Goal: Task Accomplishment & Management: Use online tool/utility

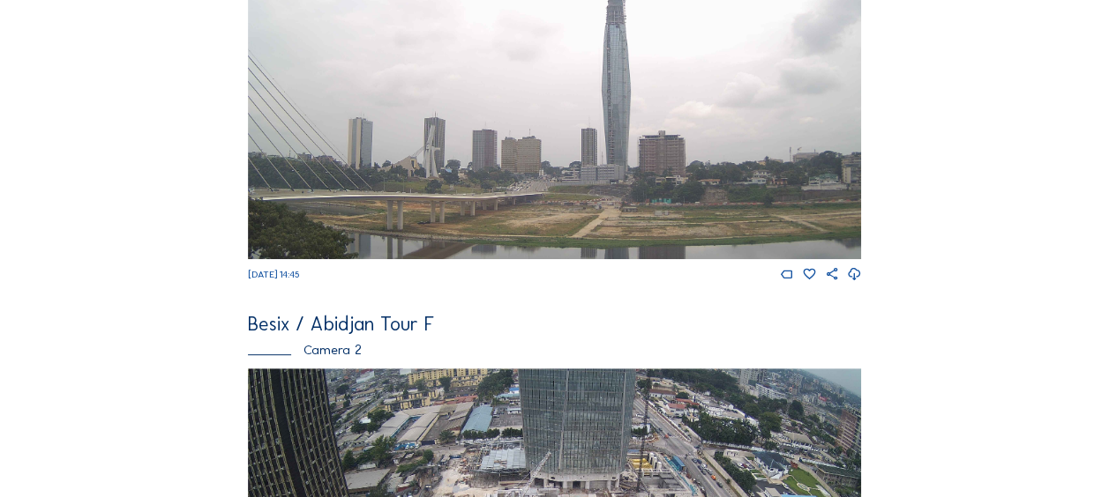
scroll to position [441, 0]
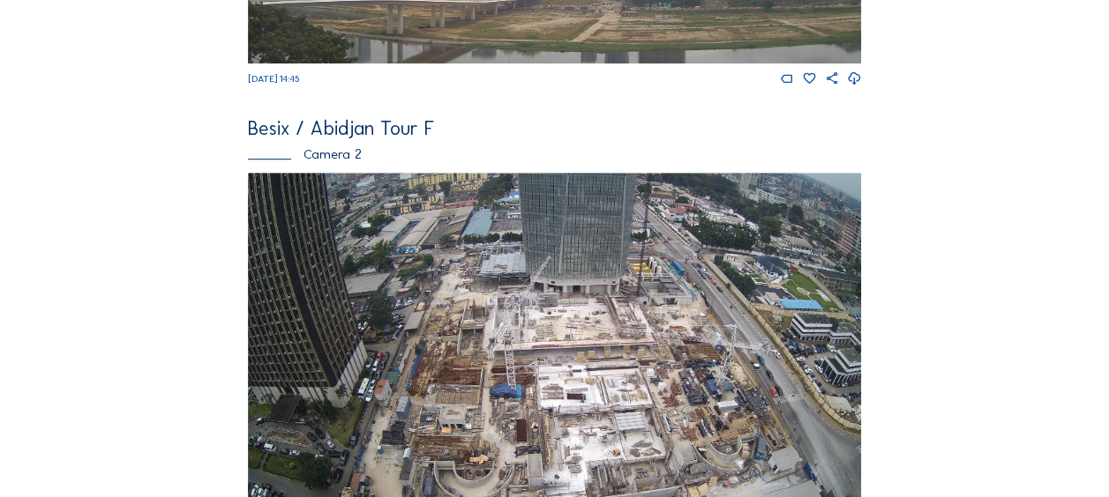
click at [340, 134] on div "Besix / Abidjan Tour F" at bounding box center [554, 128] width 613 height 19
click at [332, 159] on div "Camera 2" at bounding box center [554, 153] width 613 height 13
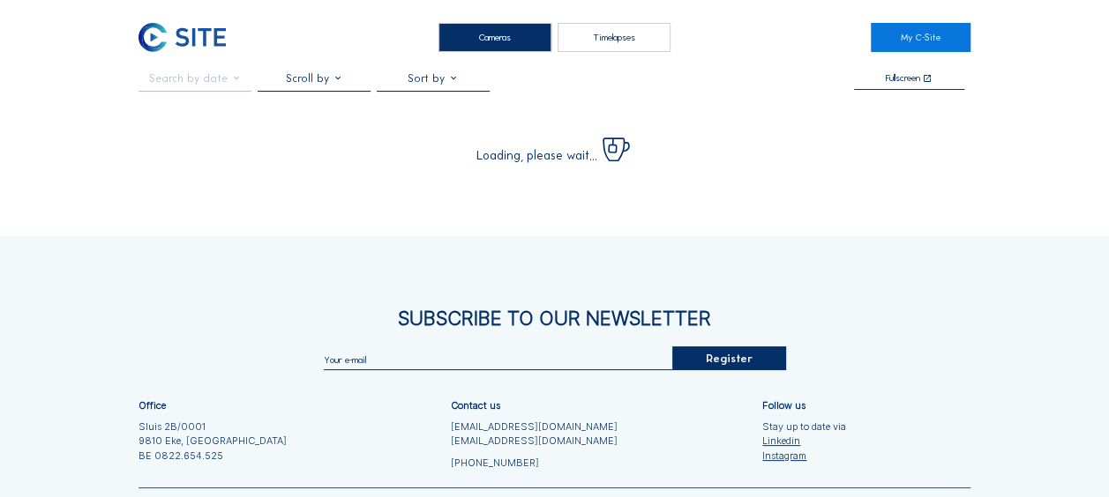
click at [624, 393] on div "Subscribe to our newsletter Register Office Sluis 2B/0001 9810 Eke, Belgium BE …" at bounding box center [554, 433] width 1109 height 394
click at [620, 383] on div "Subscribe to our newsletter Register Office Sluis 2B/0001 9810 Eke, Belgium BE …" at bounding box center [554, 433] width 1109 height 394
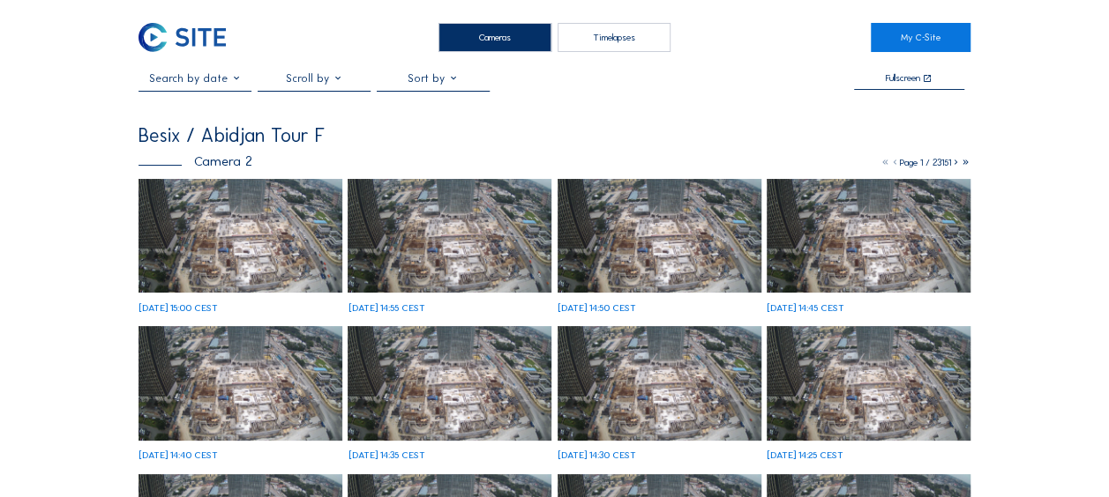
click at [240, 85] on input "text" at bounding box center [194, 78] width 113 height 12
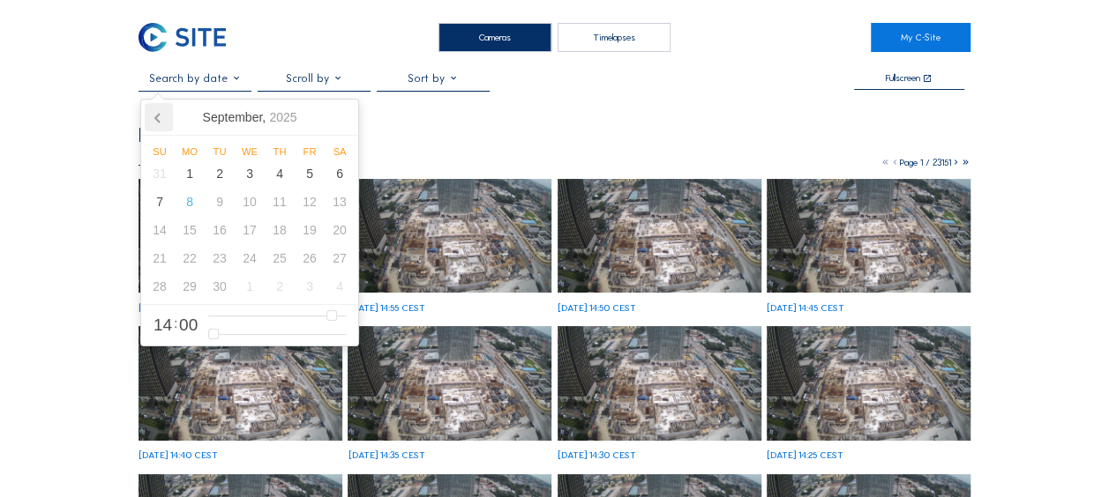
click at [156, 111] on icon at bounding box center [159, 117] width 28 height 28
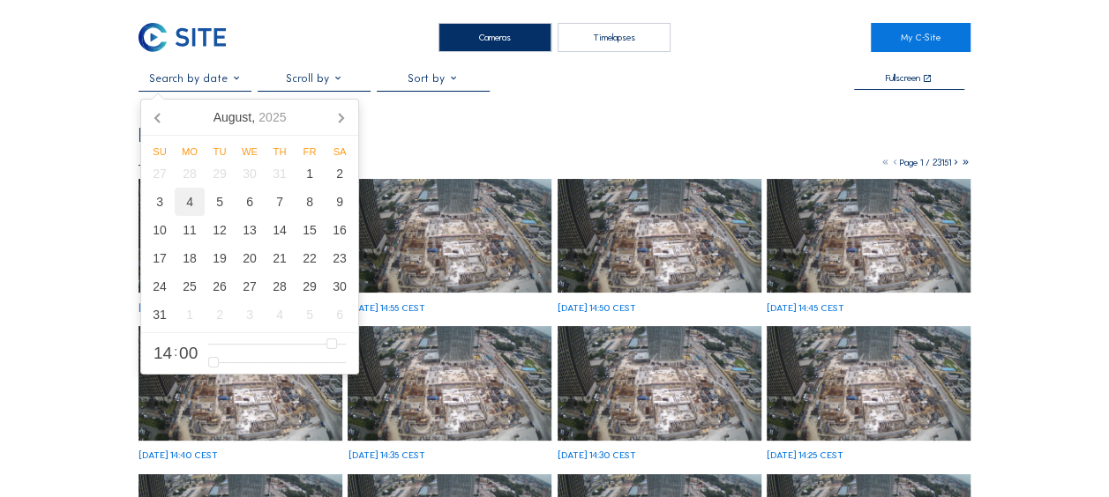
click at [202, 204] on div "4" at bounding box center [190, 202] width 30 height 28
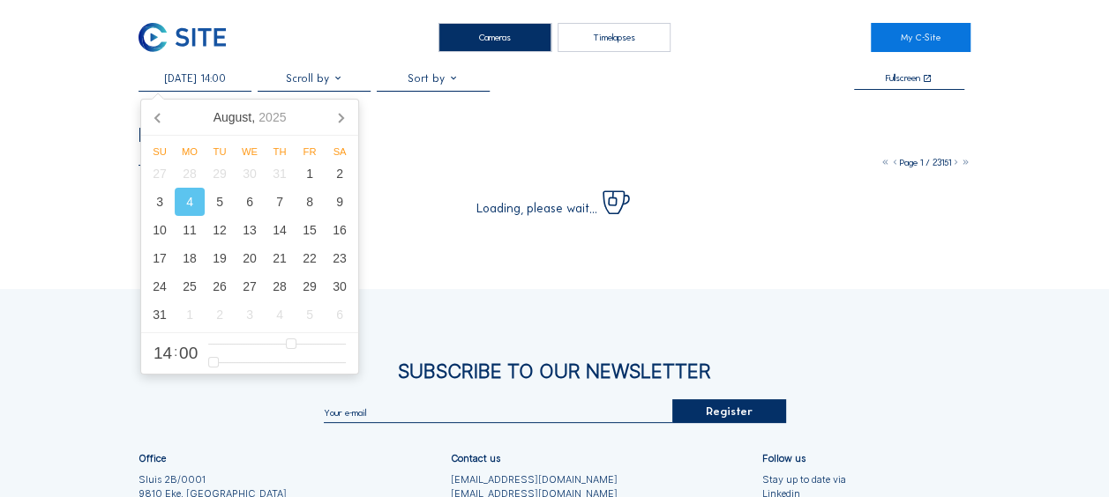
click at [169, 353] on span "14" at bounding box center [162, 353] width 19 height 17
click at [167, 354] on span "14" at bounding box center [162, 353] width 19 height 17
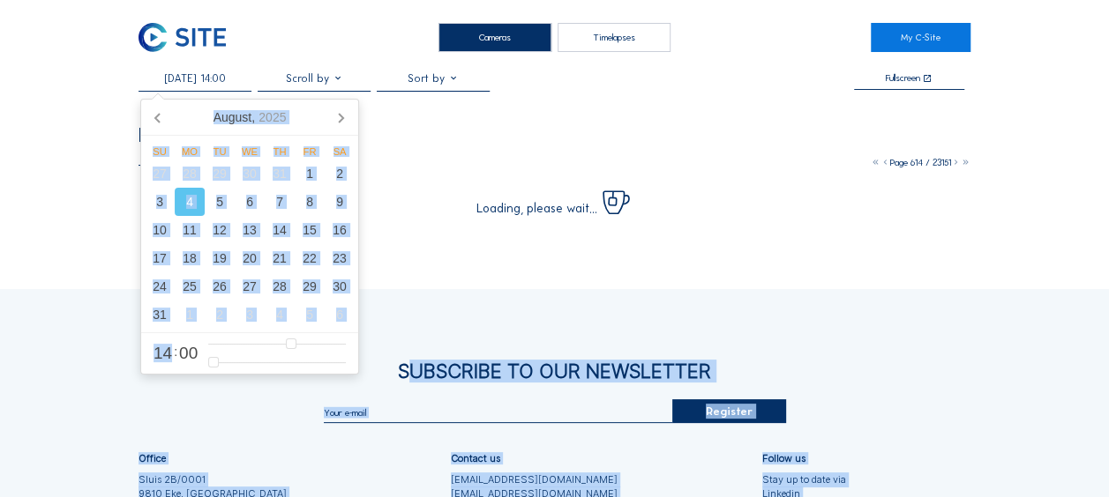
drag, startPoint x: 171, startPoint y: 354, endPoint x: 113, endPoint y: 356, distance: 58.3
click at [113, 356] on body "Cameras Timelapses My C-Site 04/08/2025 14:00 Fullscreen Besix / Abidjan Tour F…" at bounding box center [554, 341] width 1109 height 683
drag, startPoint x: 113, startPoint y: 356, endPoint x: 165, endPoint y: 354, distance: 52.1
click at [163, 354] on span "14" at bounding box center [162, 353] width 19 height 17
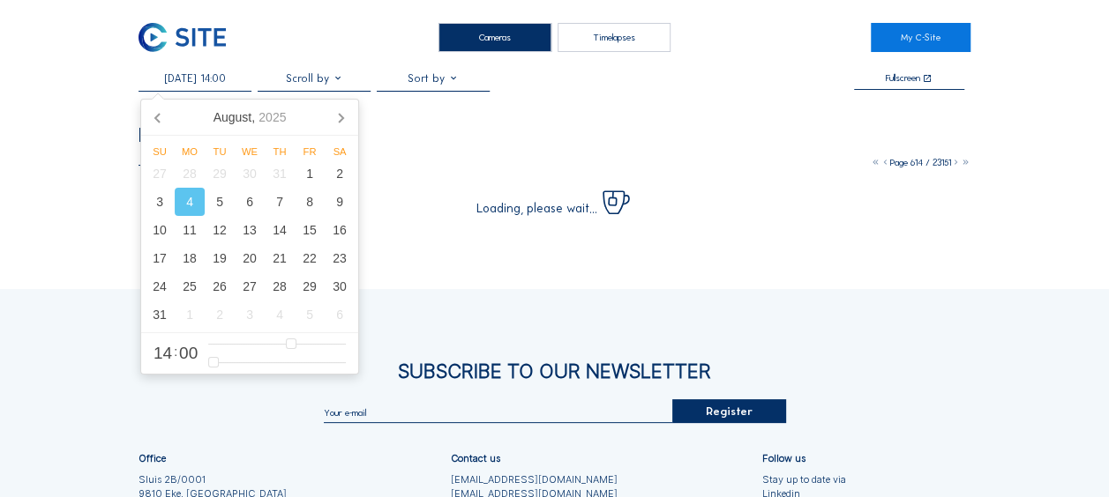
click at [171, 355] on span "14" at bounding box center [162, 353] width 19 height 17
click at [189, 352] on span "00" at bounding box center [188, 353] width 19 height 17
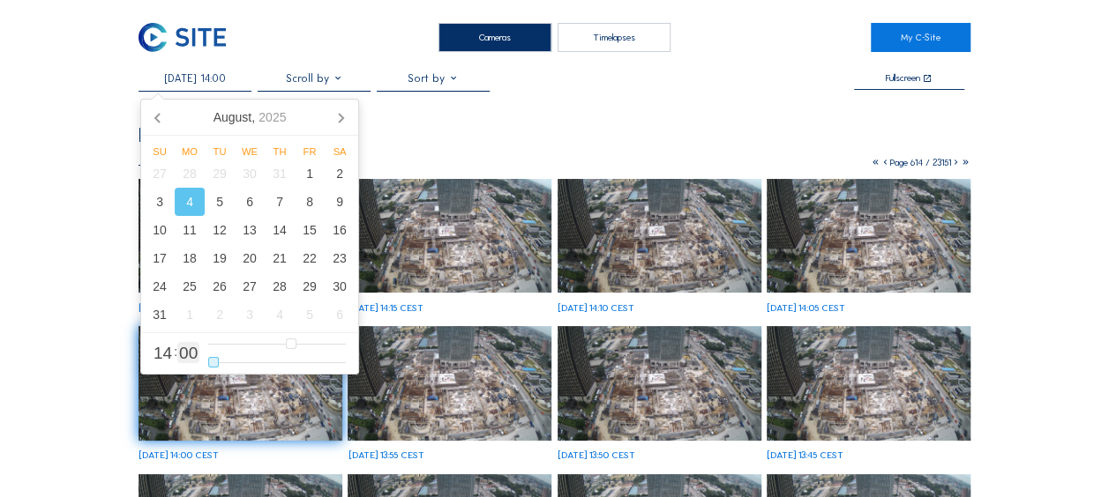
type input "04/08/2025 14:01"
type input "1"
type input "04/08/2025 14:02"
type input "2"
type input "04/08/2025 14:03"
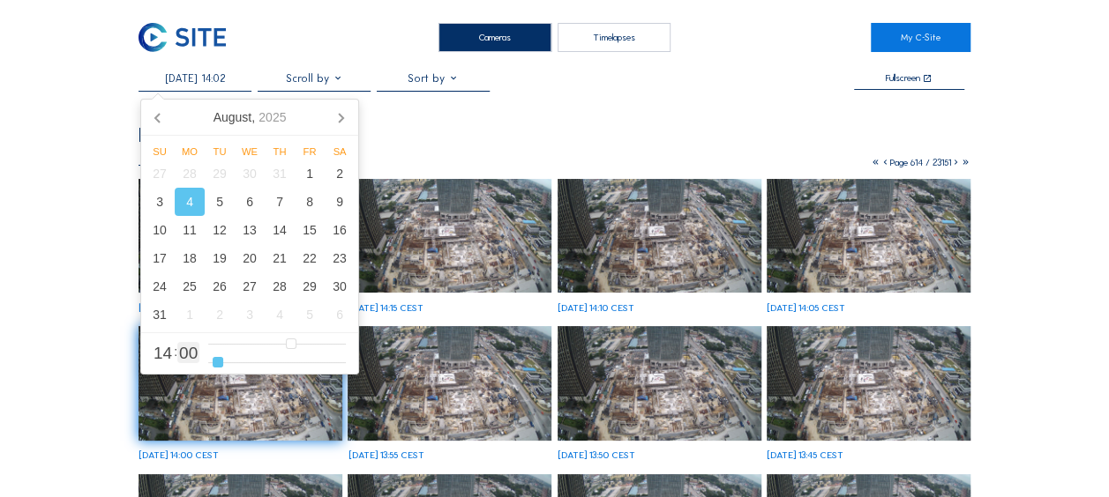
type input "3"
type input "04/08/2025 14:04"
type input "4"
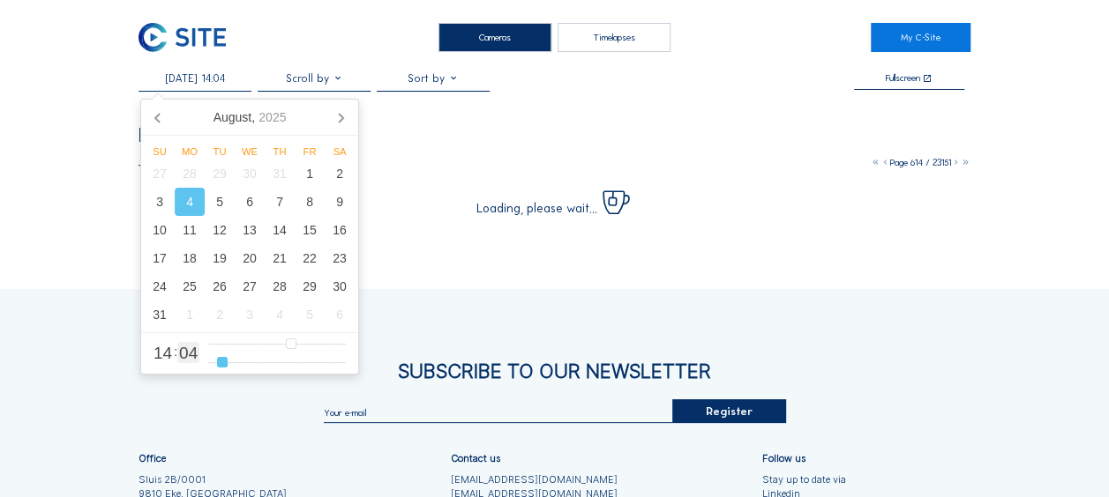
type input "04/08/2025 14:03"
type input "3"
type input "04/08/2025 14:02"
type input "2"
type input "04/08/2025 14:01"
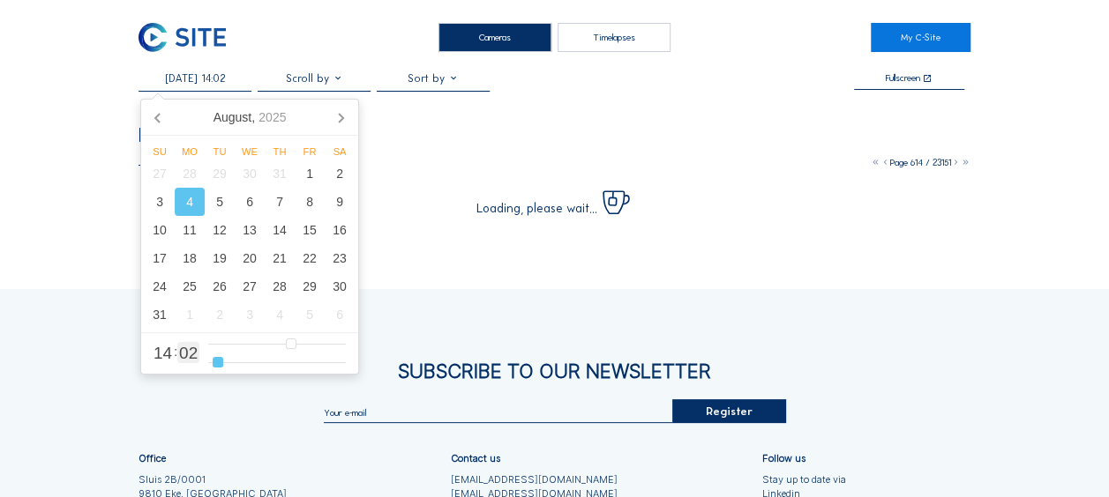
type input "1"
type input "04/08/2025 14:00"
type input "0"
type input "04/08/2025 14:01"
type input "1"
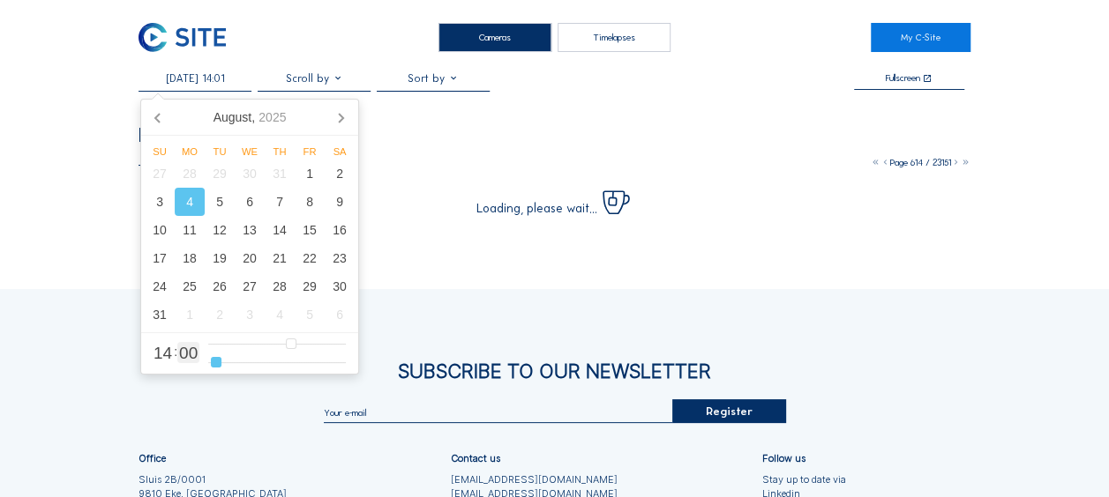
type input "04/08/2025 14:02"
type input "2"
type input "04/08/2025 14:03"
type input "3"
type input "04/08/2025 14:04"
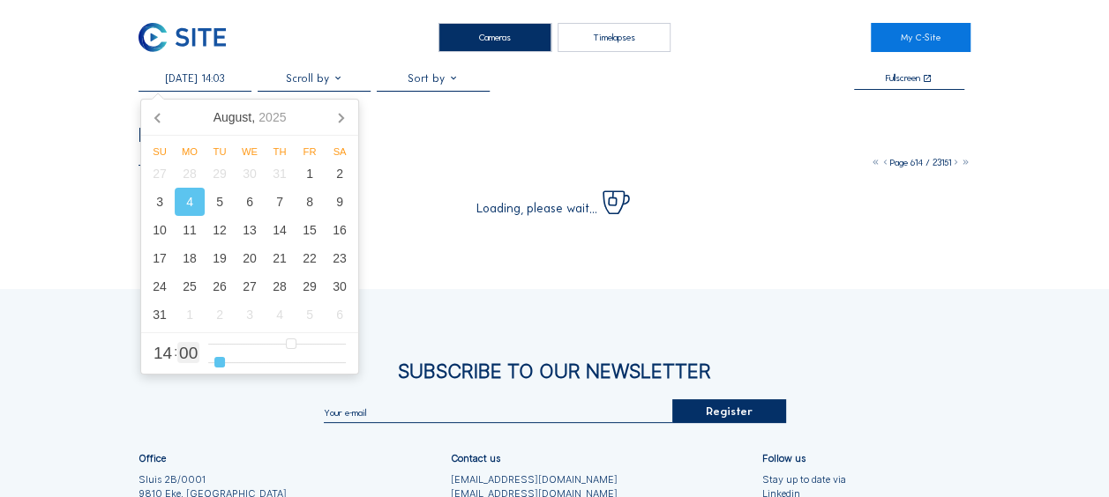
type input "4"
type input "04/08/2025 14:05"
type input "5"
type input "04/08/2025 14:06"
type input "6"
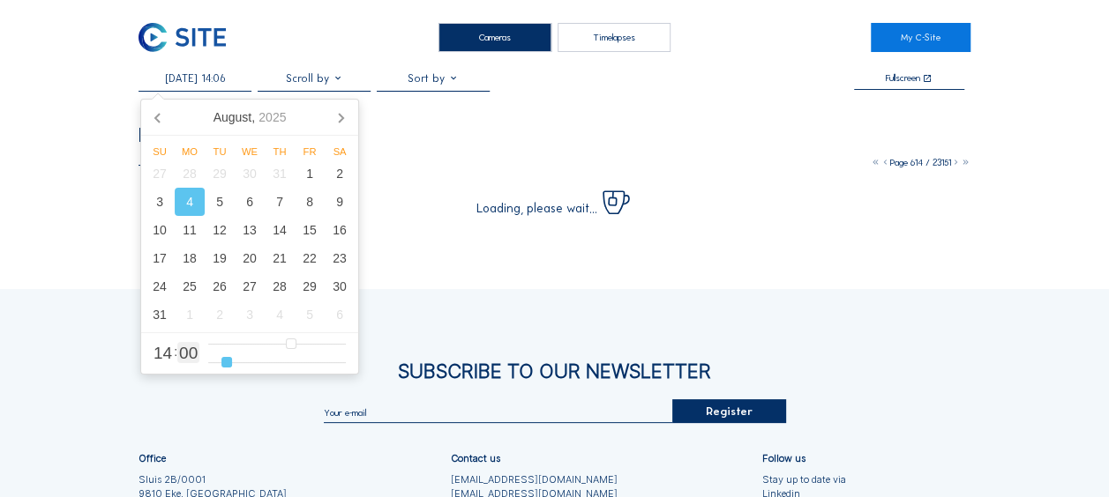
type input "04/08/2025 14:07"
type input "7"
type input "04/08/2025 14:08"
type input "8"
type input "04/08/2025 14:09"
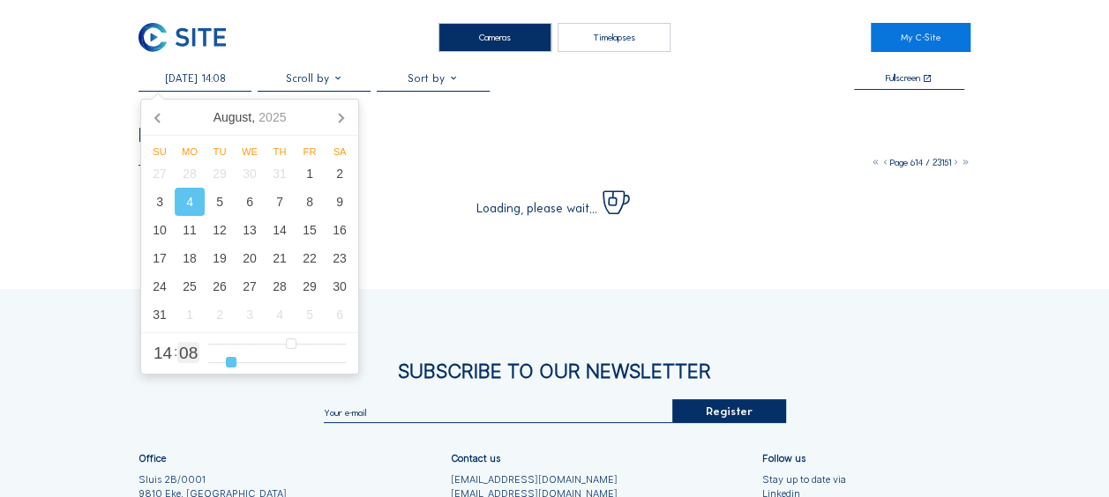
type input "9"
type input "04/08/2025 14:10"
type input "10"
type input "04/08/2025 14:11"
type input "11"
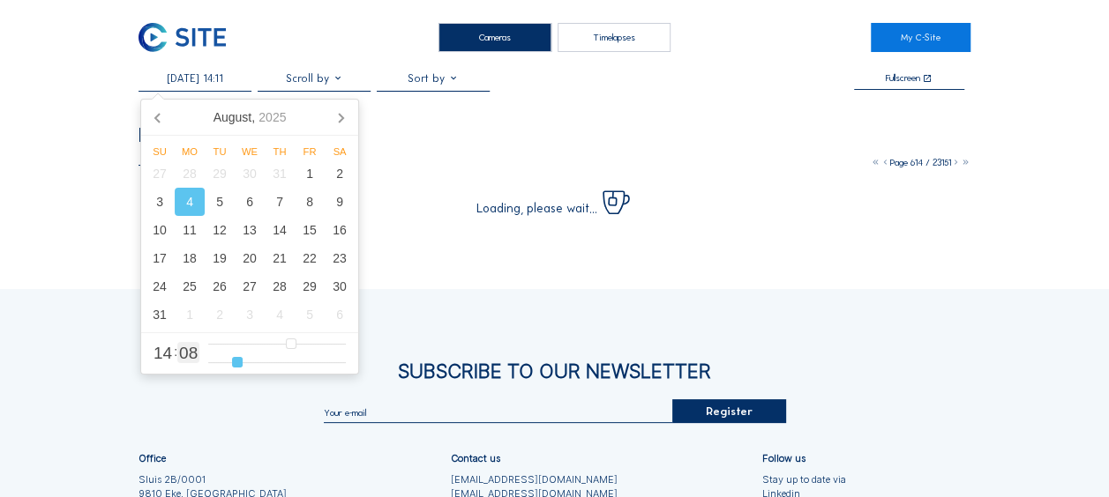
type input "04/08/2025 14:12"
type input "12"
type input "04/08/2025 14:13"
type input "13"
type input "04/08/2025 14:14"
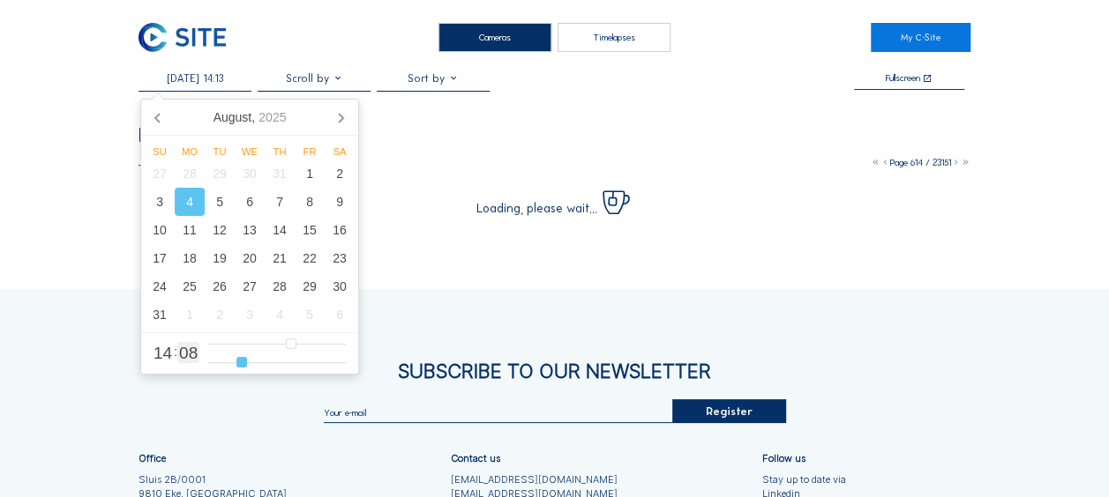
type input "14"
type input "04/08/2025 14:15"
type input "15"
type input "04/08/2025 14:16"
type input "16"
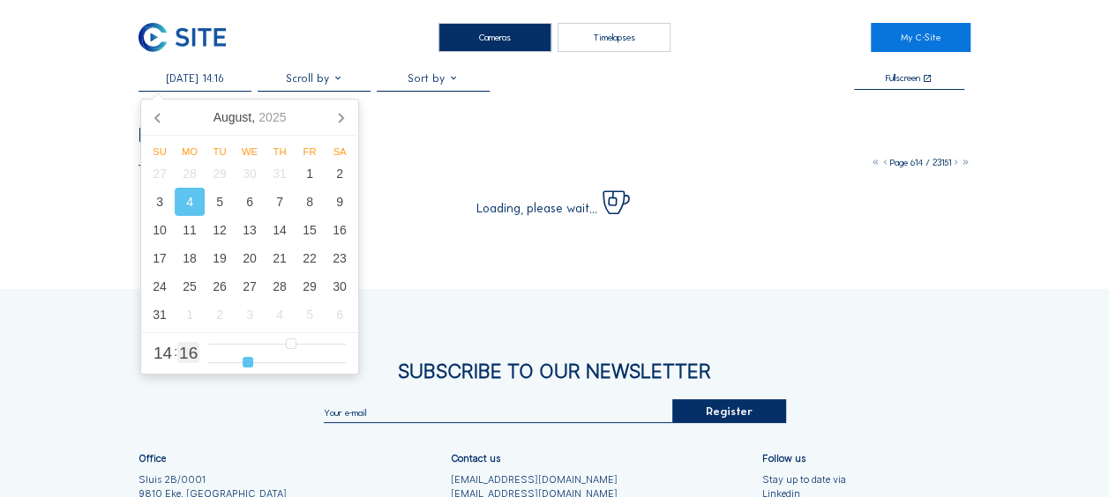
type input "04/08/2025 14:17"
type input "17"
type input "04/08/2025 14:18"
type input "18"
type input "04/08/2025 14:19"
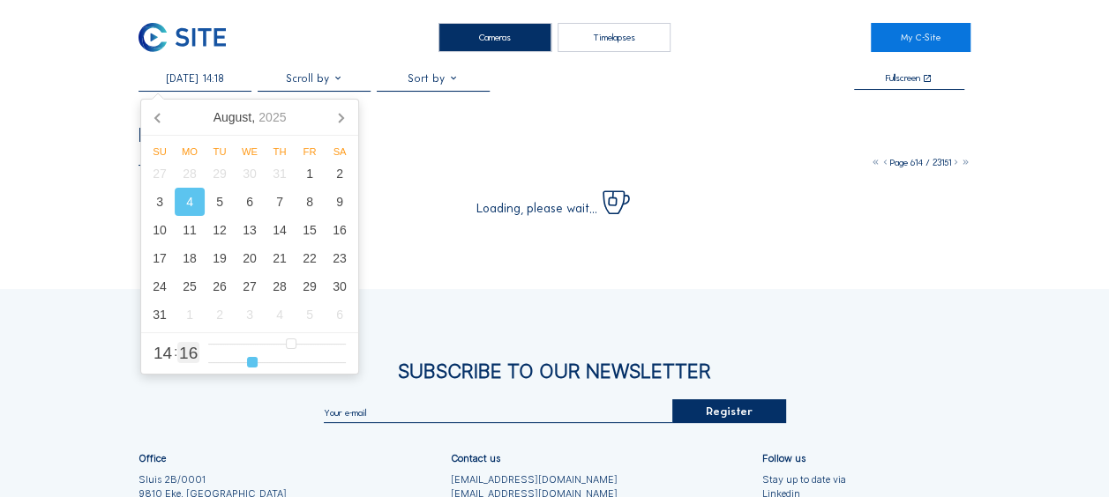
type input "19"
type input "04/08/2025 14:20"
type input "20"
type input "04/08/2025 14:21"
type input "21"
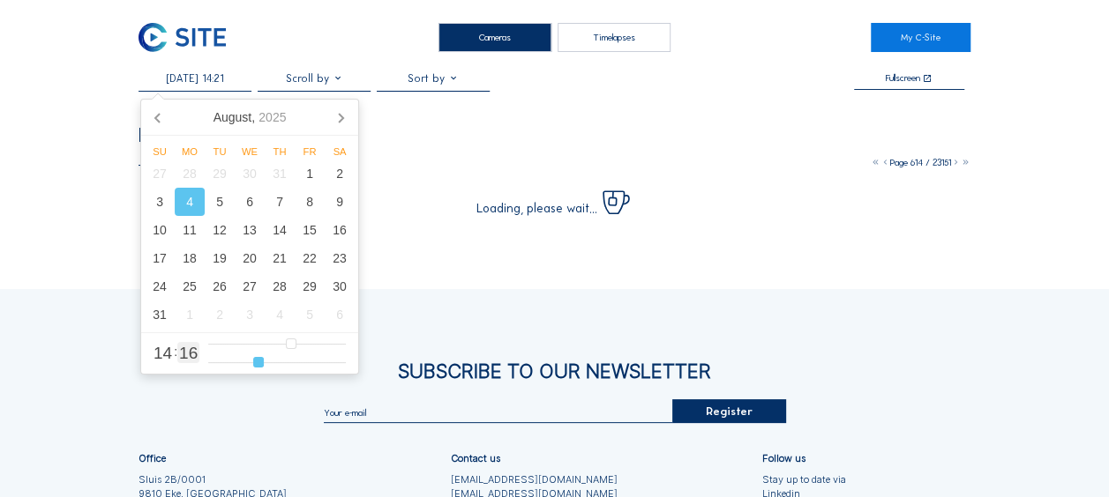
type input "04/08/2025 14:22"
type input "22"
type input "04/08/2025 14:23"
type input "23"
type input "04/08/2025 14:24"
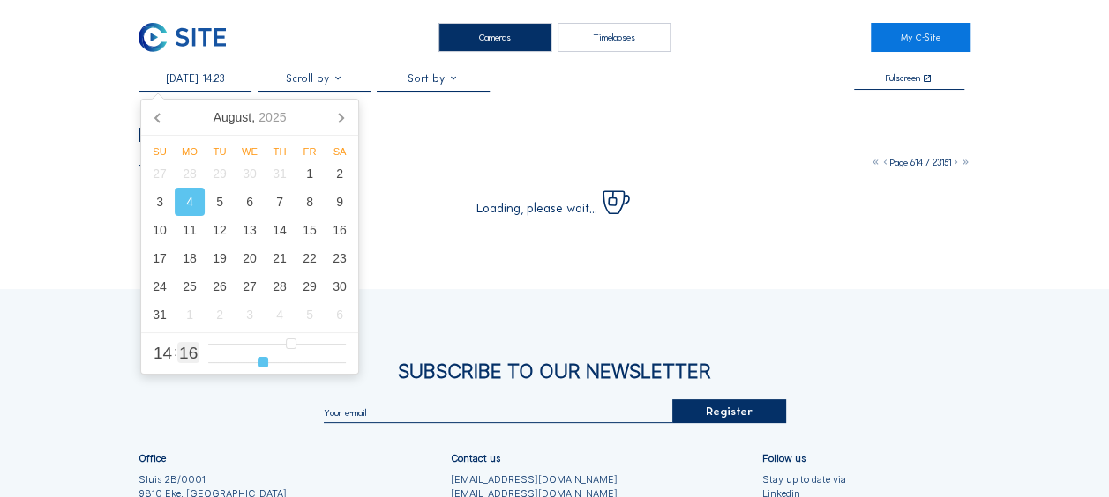
type input "24"
type input "04/08/2025 14:25"
type input "25"
type input "04/08/2025 14:26"
type input "26"
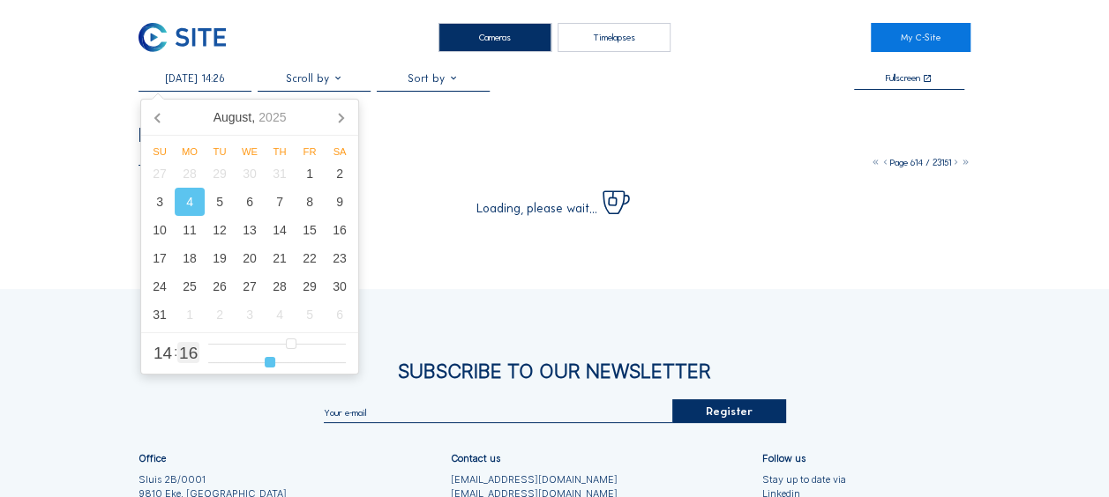
type input "04/08/2025 14:27"
type input "27"
type input "04/08/2025 14:28"
type input "28"
type input "04/08/2025 14:29"
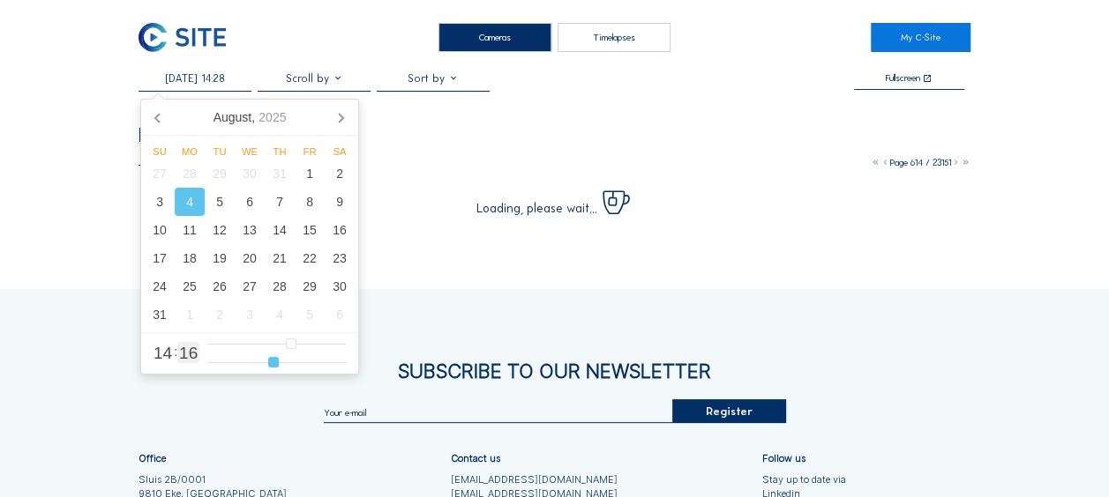
type input "29"
type input "04/08/2025 14:31"
type input "31"
type input "04/08/2025 14:33"
type input "33"
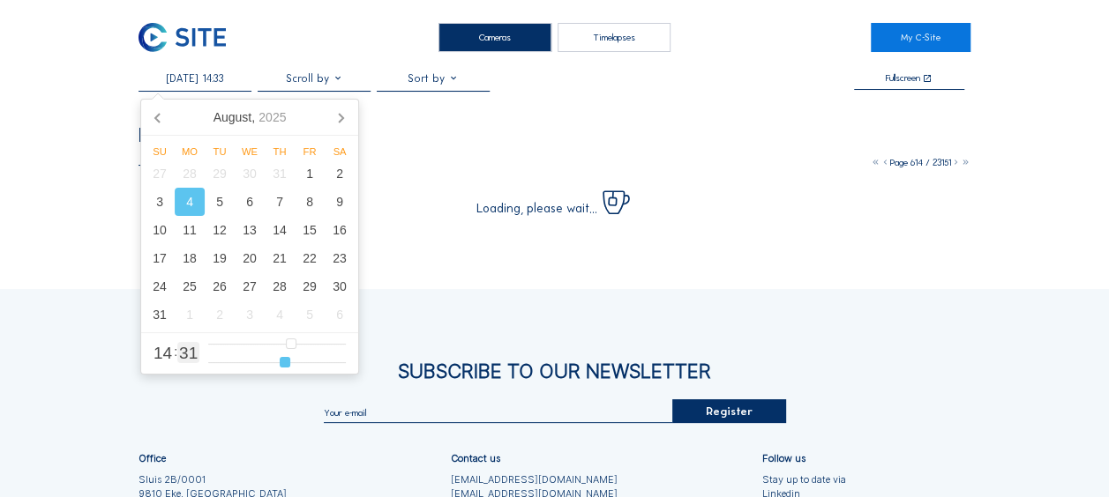
type input "04/08/2025 14:34"
type input "34"
type input "04/08/2025 14:33"
type input "33"
type input "04/08/2025 14:32"
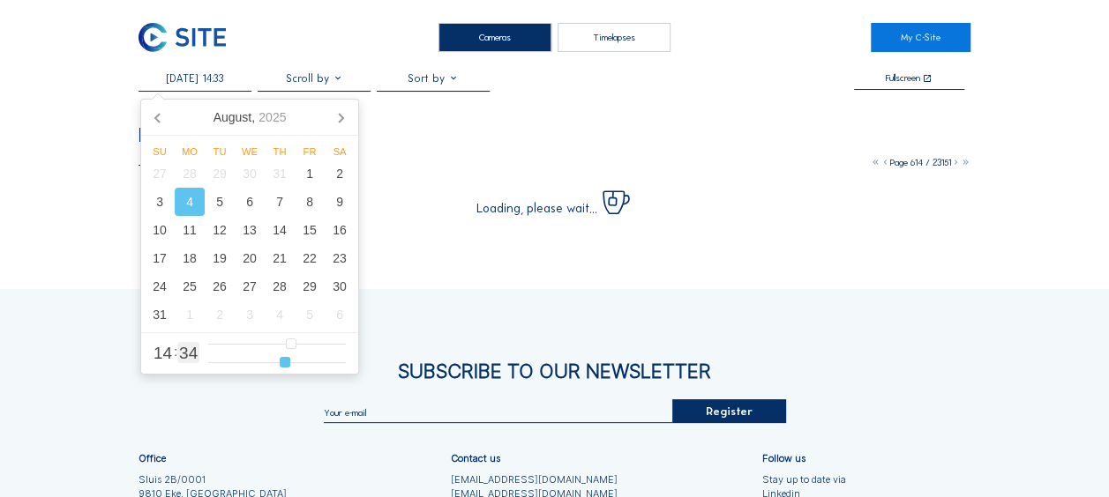
type input "32"
type input "04/08/2025 14:31"
type input "31"
type input "04/08/2025 14:30"
drag, startPoint x: 214, startPoint y: 365, endPoint x: 278, endPoint y: 369, distance: 63.6
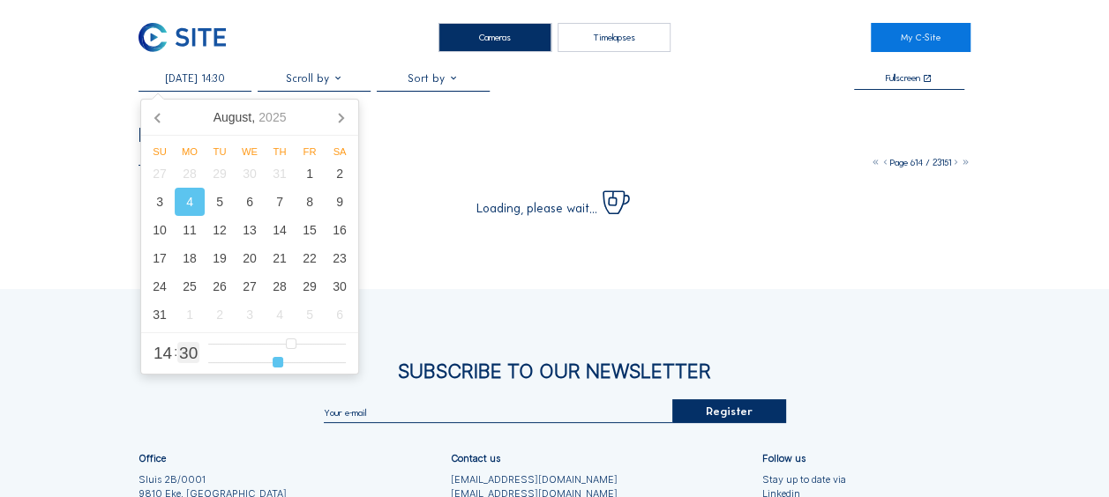
type input "30"
click at [278, 369] on input "range" at bounding box center [277, 362] width 138 height 15
type input "04/08/2025 15:30"
type input "15"
type input "04/08/2025 16:30"
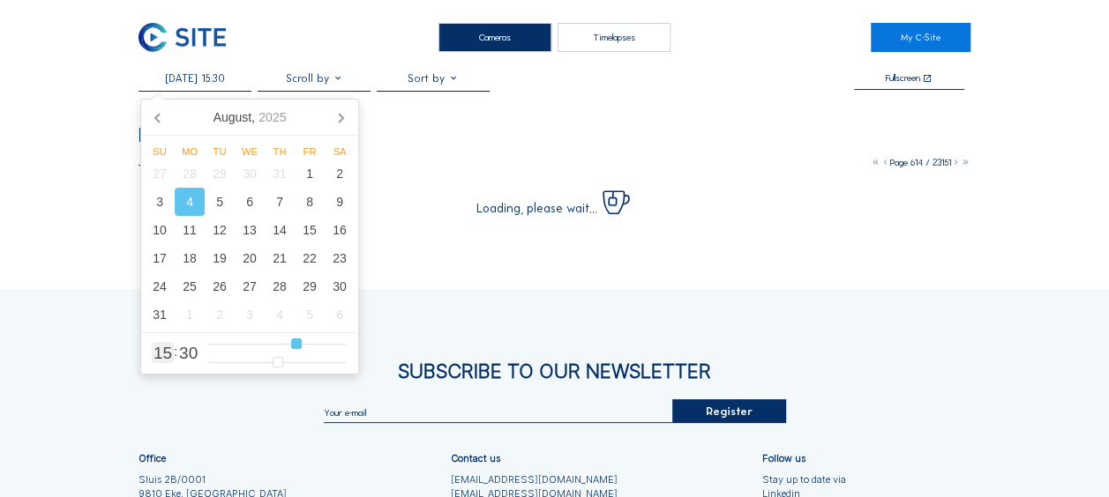
type input "16"
type input "04/08/2025 17:30"
drag, startPoint x: 292, startPoint y: 347, endPoint x: 306, endPoint y: 347, distance: 14.1
type input "17"
click at [306, 347] on input "range" at bounding box center [277, 344] width 138 height 15
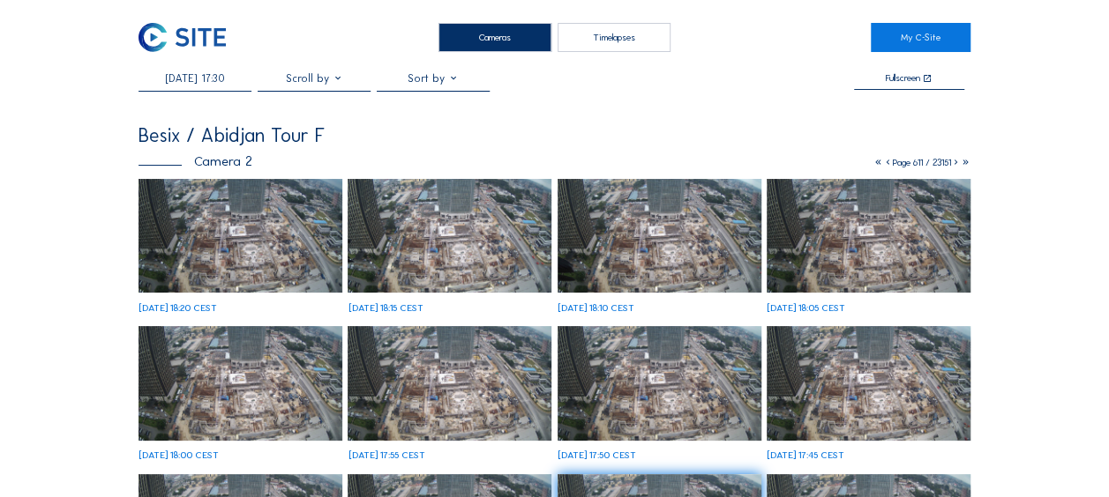
click at [432, 242] on img at bounding box center [449, 236] width 204 height 115
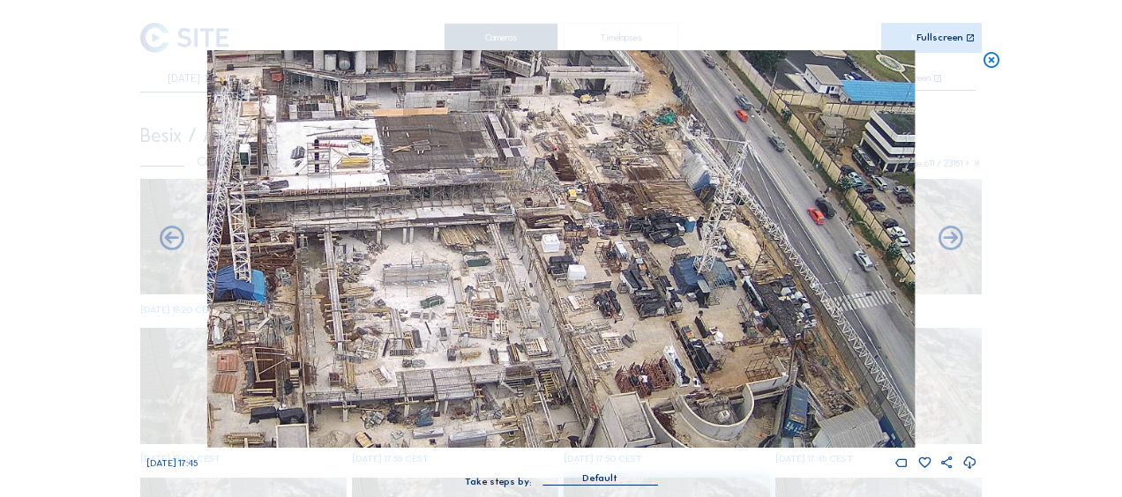
drag, startPoint x: 743, startPoint y: 307, endPoint x: 650, endPoint y: 273, distance: 98.5
click at [651, 273] on img at bounding box center [560, 249] width 707 height 398
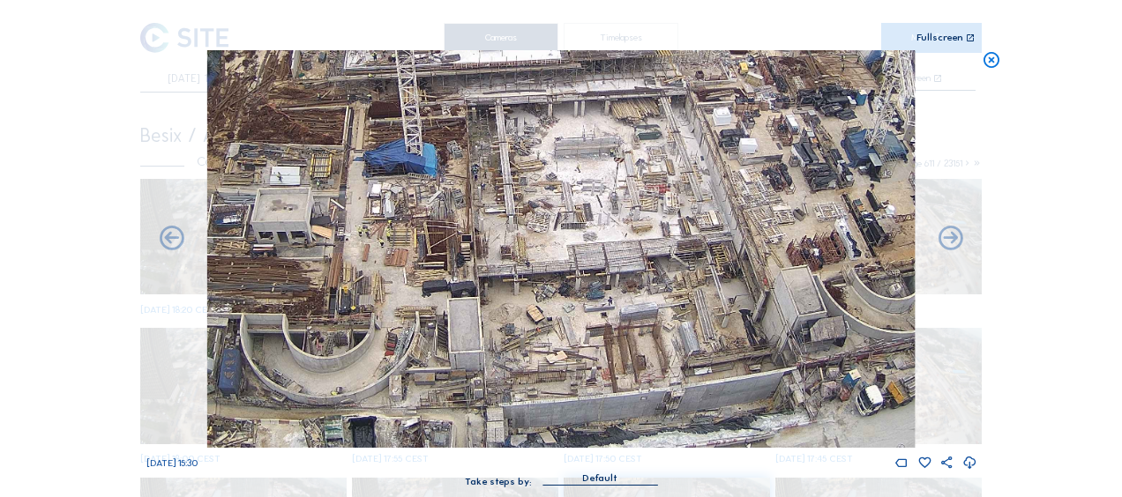
drag, startPoint x: 487, startPoint y: 375, endPoint x: 679, endPoint y: 140, distance: 303.3
click at [679, 140] on img at bounding box center [560, 249] width 707 height 398
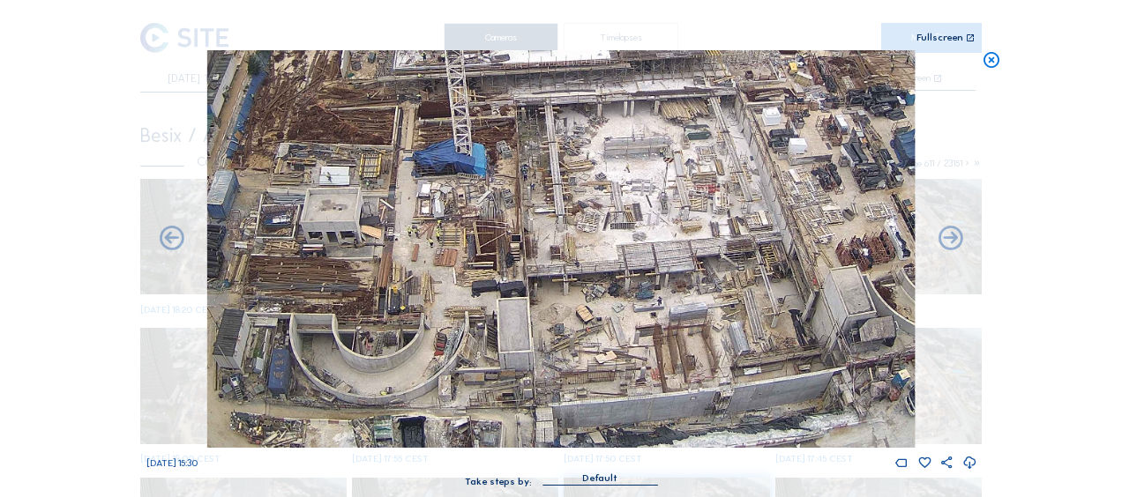
drag, startPoint x: 474, startPoint y: 383, endPoint x: 524, endPoint y: 340, distance: 65.0
click at [524, 340] on img at bounding box center [560, 249] width 707 height 398
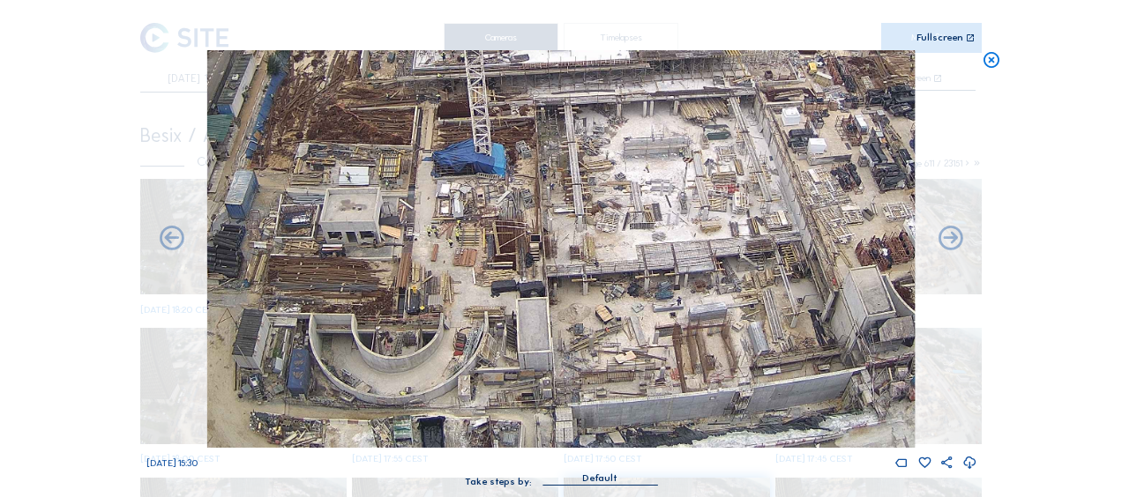
click at [452, 396] on img at bounding box center [560, 249] width 707 height 398
click at [462, 396] on img at bounding box center [560, 249] width 707 height 398
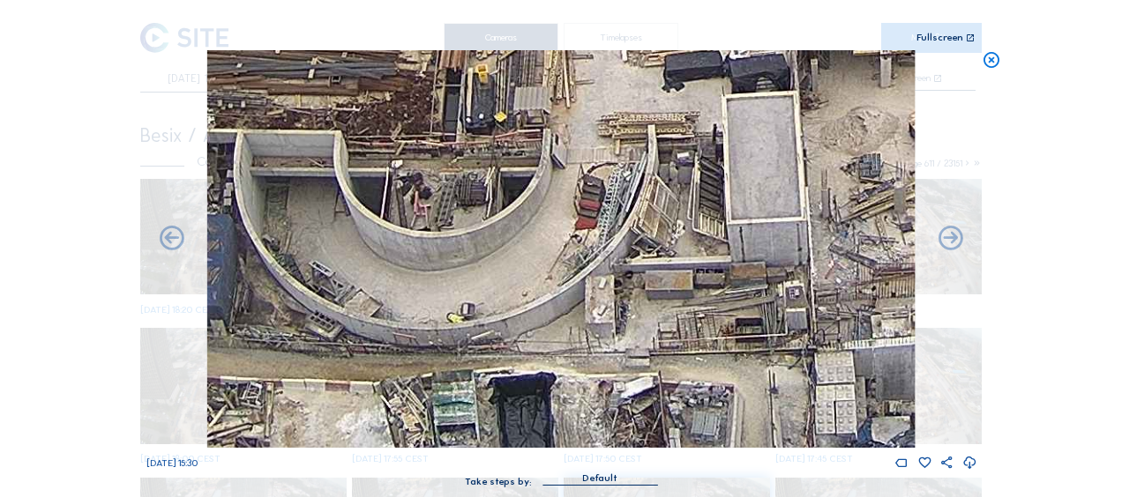
drag, startPoint x: 443, startPoint y: 387, endPoint x: 433, endPoint y: 250, distance: 137.9
click at [433, 250] on img at bounding box center [560, 249] width 707 height 398
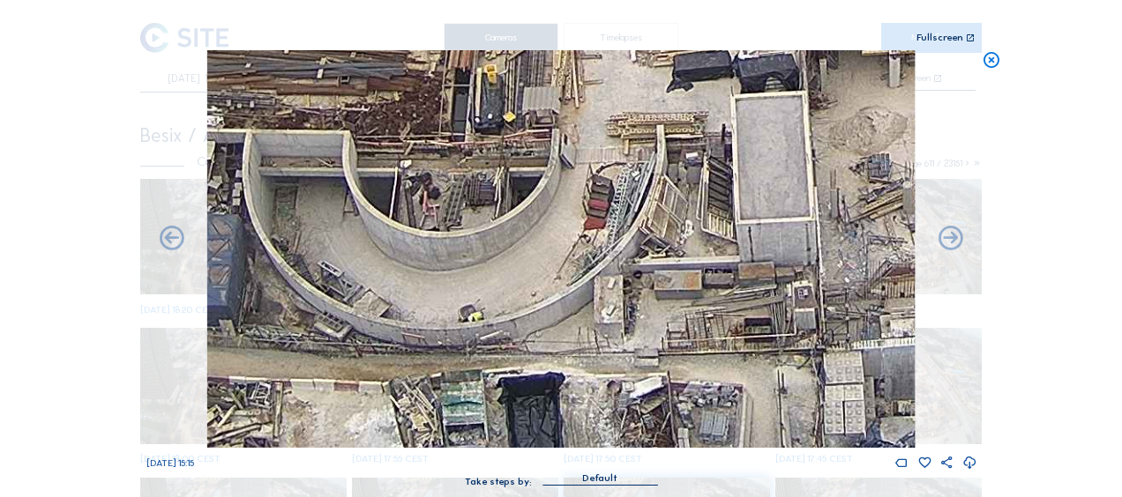
click at [992, 58] on icon at bounding box center [991, 60] width 19 height 20
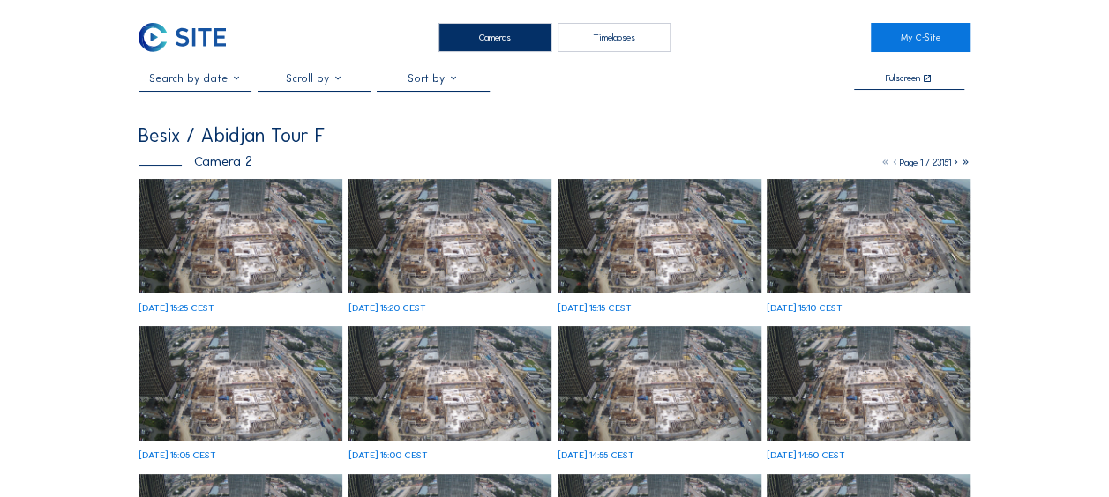
click at [206, 257] on img at bounding box center [240, 236] width 204 height 115
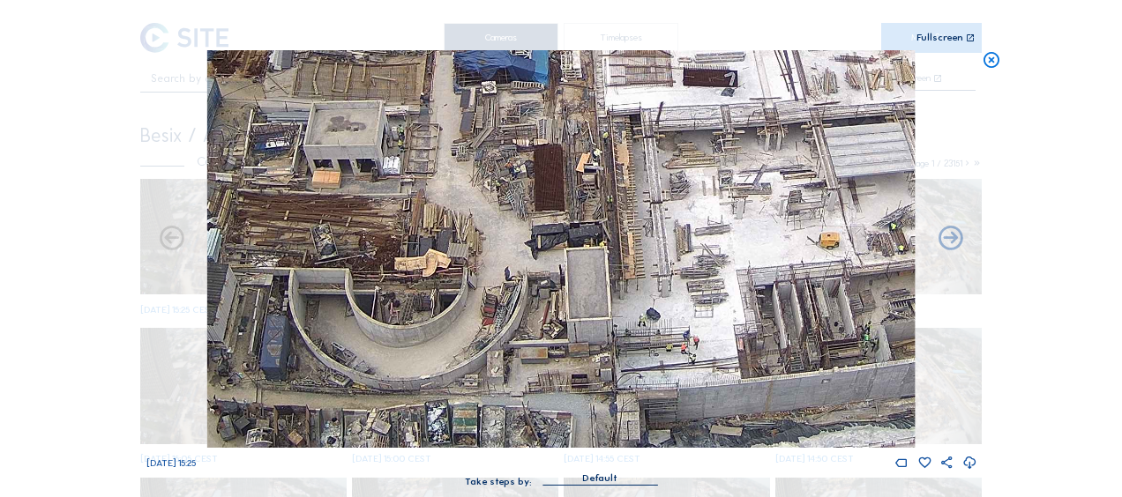
drag, startPoint x: 418, startPoint y: 423, endPoint x: 486, endPoint y: 290, distance: 149.5
click at [485, 291] on img at bounding box center [560, 249] width 707 height 398
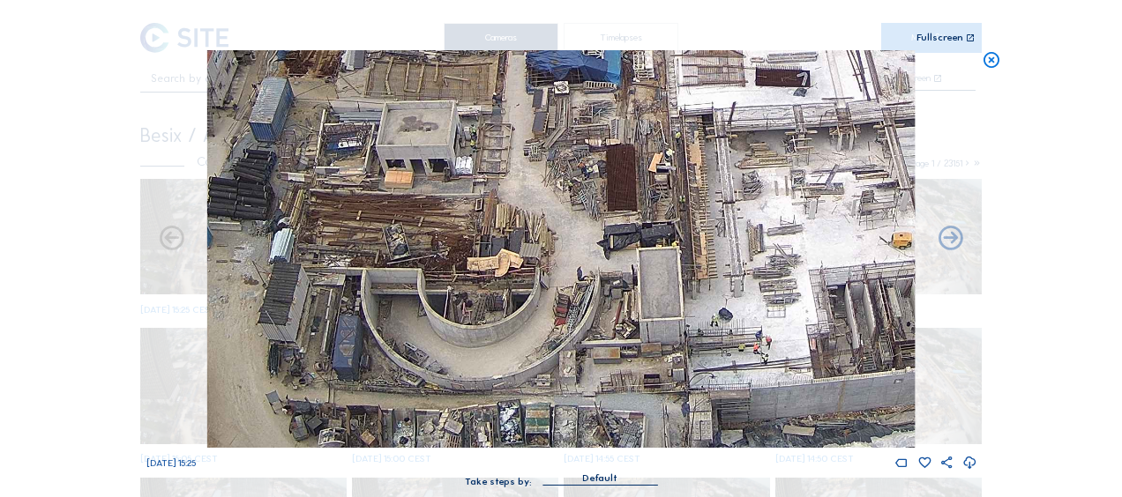
drag, startPoint x: 381, startPoint y: 384, endPoint x: 448, endPoint y: 363, distance: 70.0
click at [448, 363] on img at bounding box center [560, 249] width 707 height 398
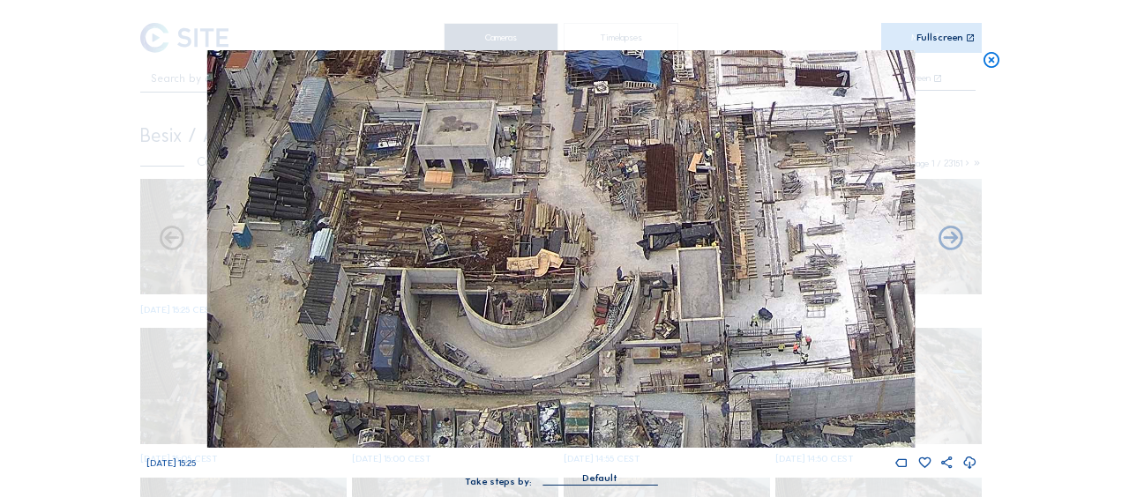
drag, startPoint x: 422, startPoint y: 327, endPoint x: 452, endPoint y: 272, distance: 62.7
click at [452, 272] on img at bounding box center [560, 249] width 707 height 398
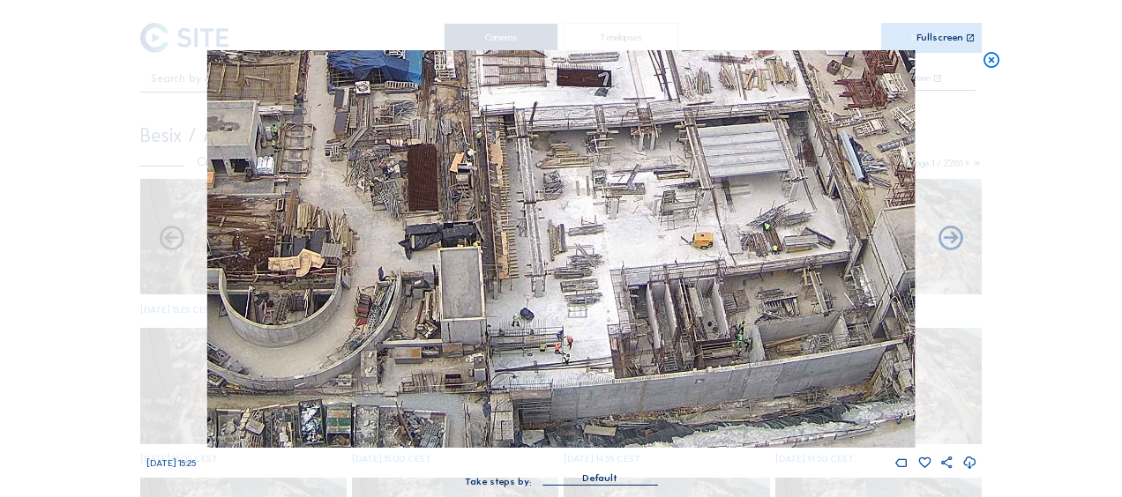
drag, startPoint x: 571, startPoint y: 399, endPoint x: 273, endPoint y: 290, distance: 316.4
click at [274, 289] on img at bounding box center [560, 249] width 707 height 398
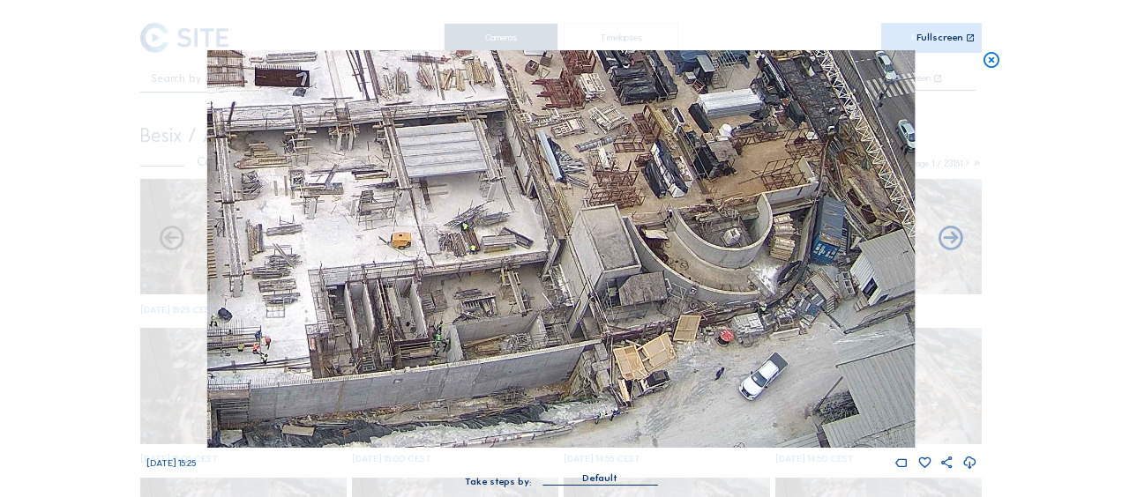
drag, startPoint x: 499, startPoint y: 335, endPoint x: 420, endPoint y: 319, distance: 80.9
click at [420, 319] on img at bounding box center [560, 249] width 707 height 398
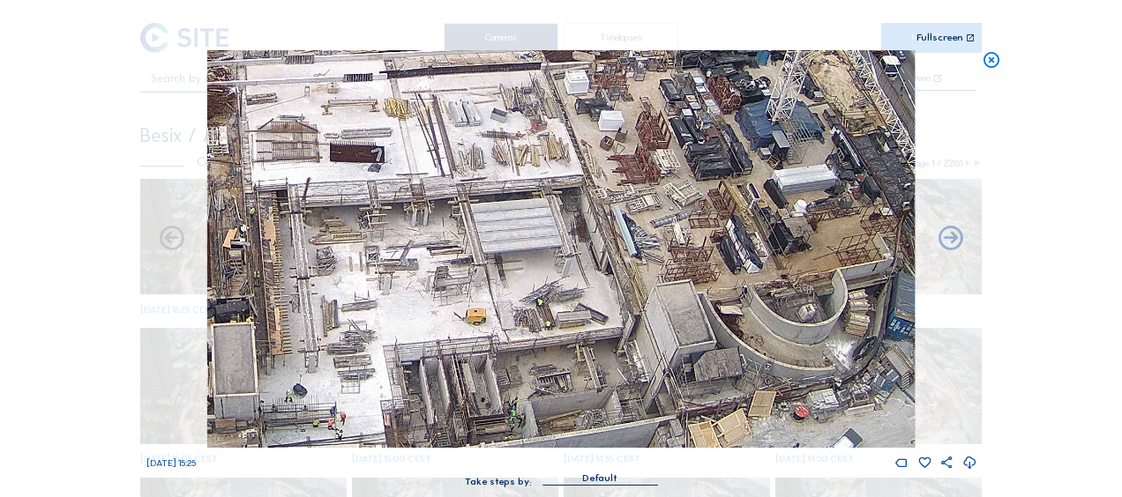
drag, startPoint x: 395, startPoint y: 268, endPoint x: 498, endPoint y: 369, distance: 144.1
click at [498, 369] on img at bounding box center [560, 249] width 707 height 398
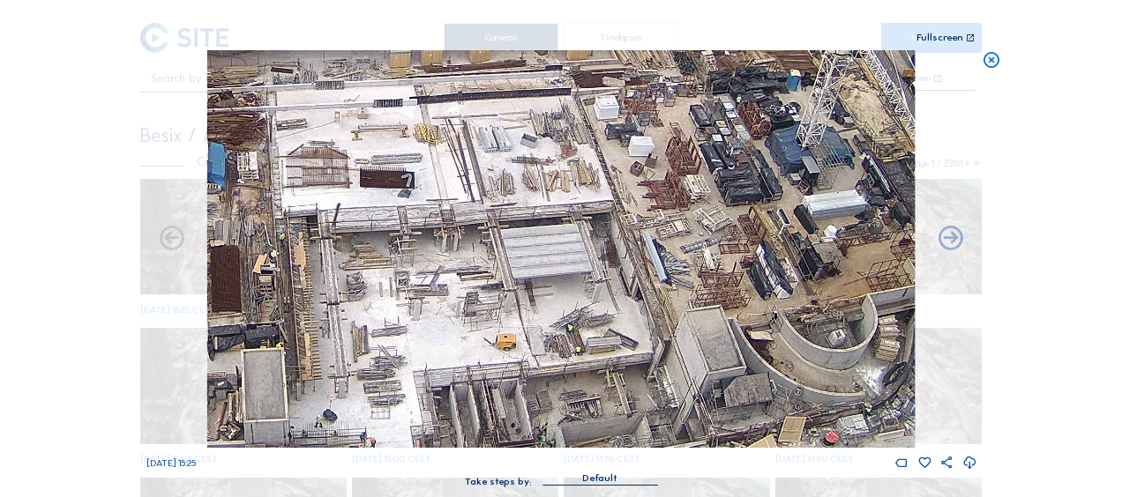
click at [607, 374] on img at bounding box center [560, 249] width 707 height 398
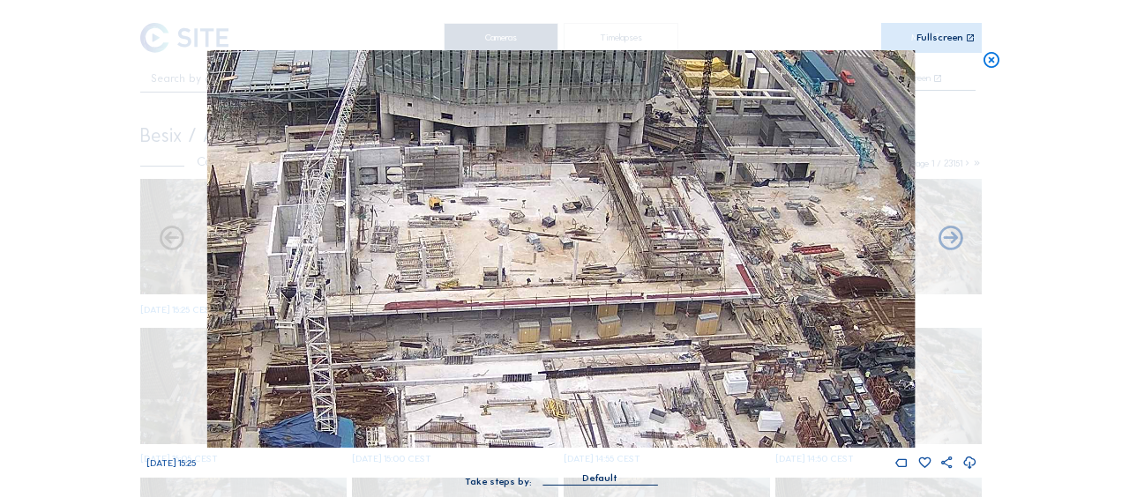
drag, startPoint x: 510, startPoint y: 173, endPoint x: 564, endPoint y: 390, distance: 223.5
click at [564, 390] on img at bounding box center [560, 249] width 707 height 398
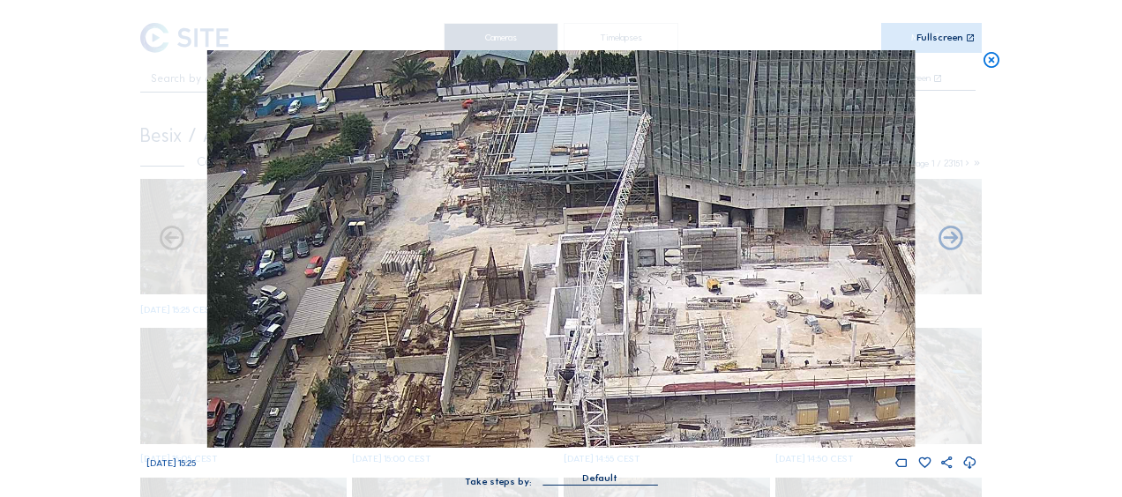
drag, startPoint x: 472, startPoint y: 246, endPoint x: 750, endPoint y: 328, distance: 289.7
click at [750, 328] on img at bounding box center [560, 249] width 707 height 398
